Goal: Task Accomplishment & Management: Complete application form

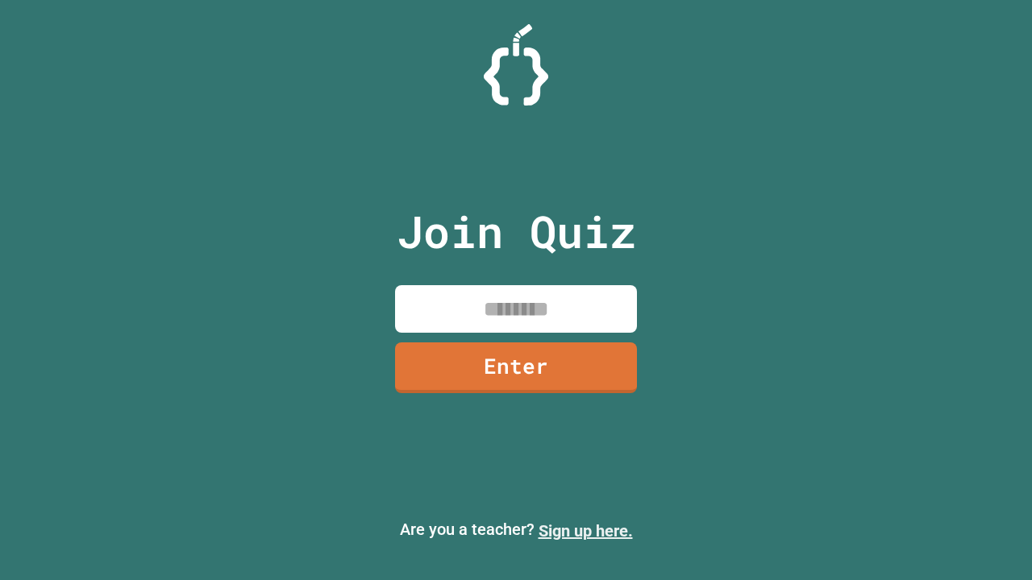
click at [585, 531] on link "Sign up here." at bounding box center [586, 531] width 94 height 19
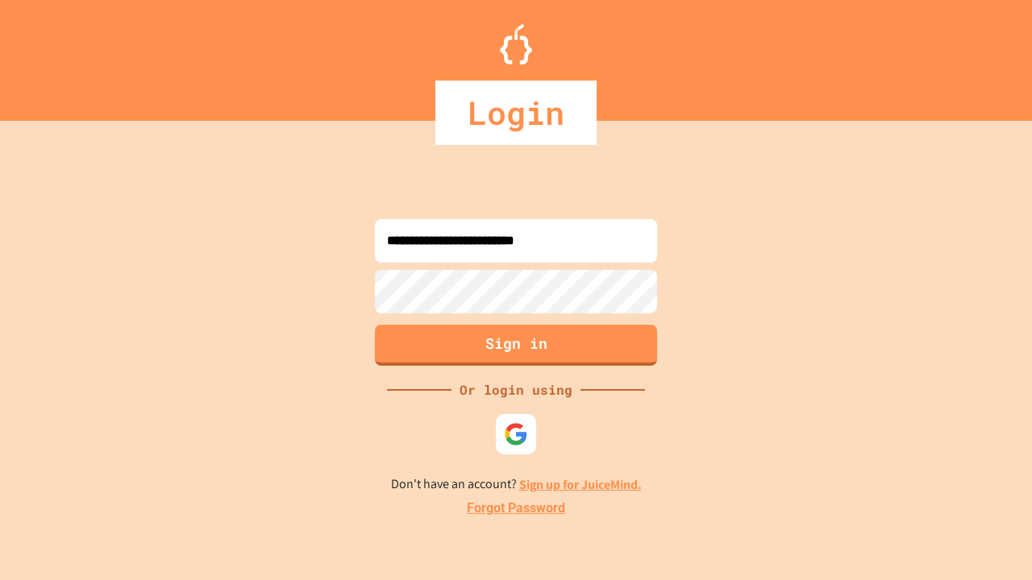
type input "**********"
